Goal: Find specific page/section: Locate a particular part of the current website

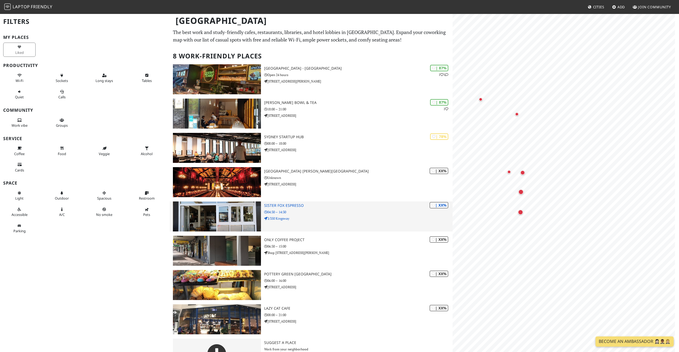
click at [451, 219] on div "Sydney Filters My Places Liked Productivity Wi-Fi Sockets Long stays Tables Qui…" at bounding box center [339, 192] width 679 height 359
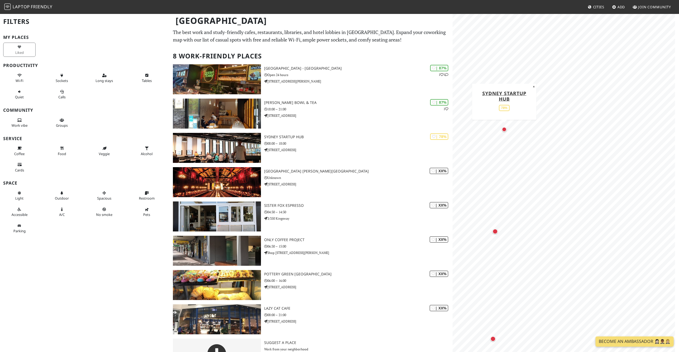
click at [504, 129] on div "Map marker" at bounding box center [504, 129] width 5 height 5
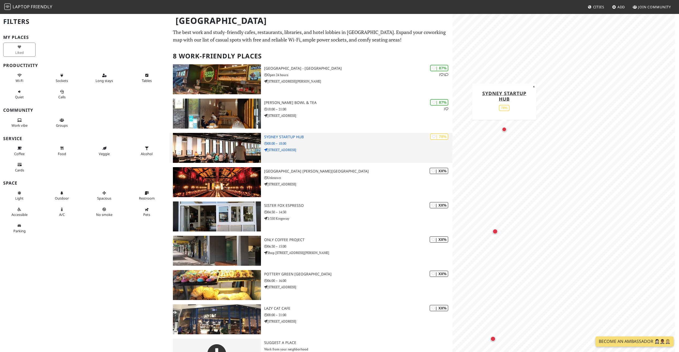
click at [293, 135] on h3 "Sydney Startup Hub" at bounding box center [358, 137] width 189 height 5
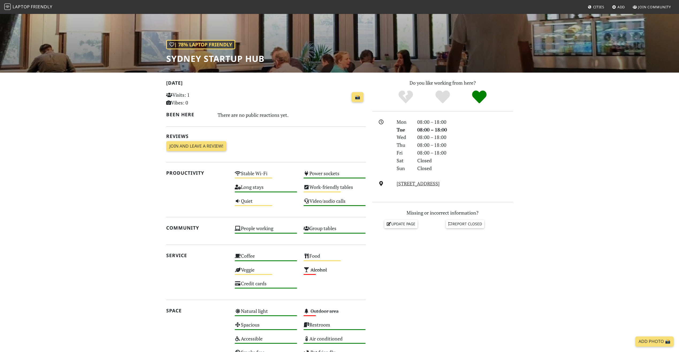
scroll to position [80, 0]
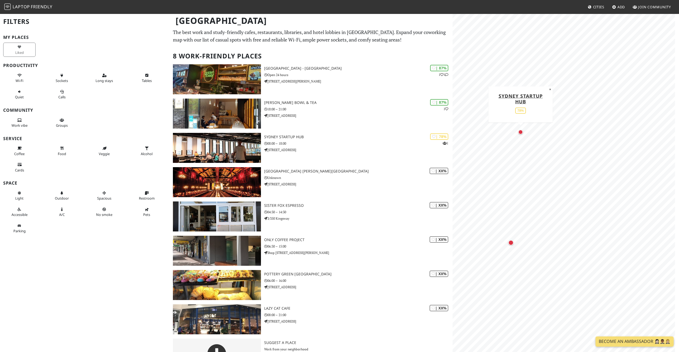
click at [523, 134] on div "Map marker" at bounding box center [520, 131] width 7 height 7
